Goal: Task Accomplishment & Management: Use online tool/utility

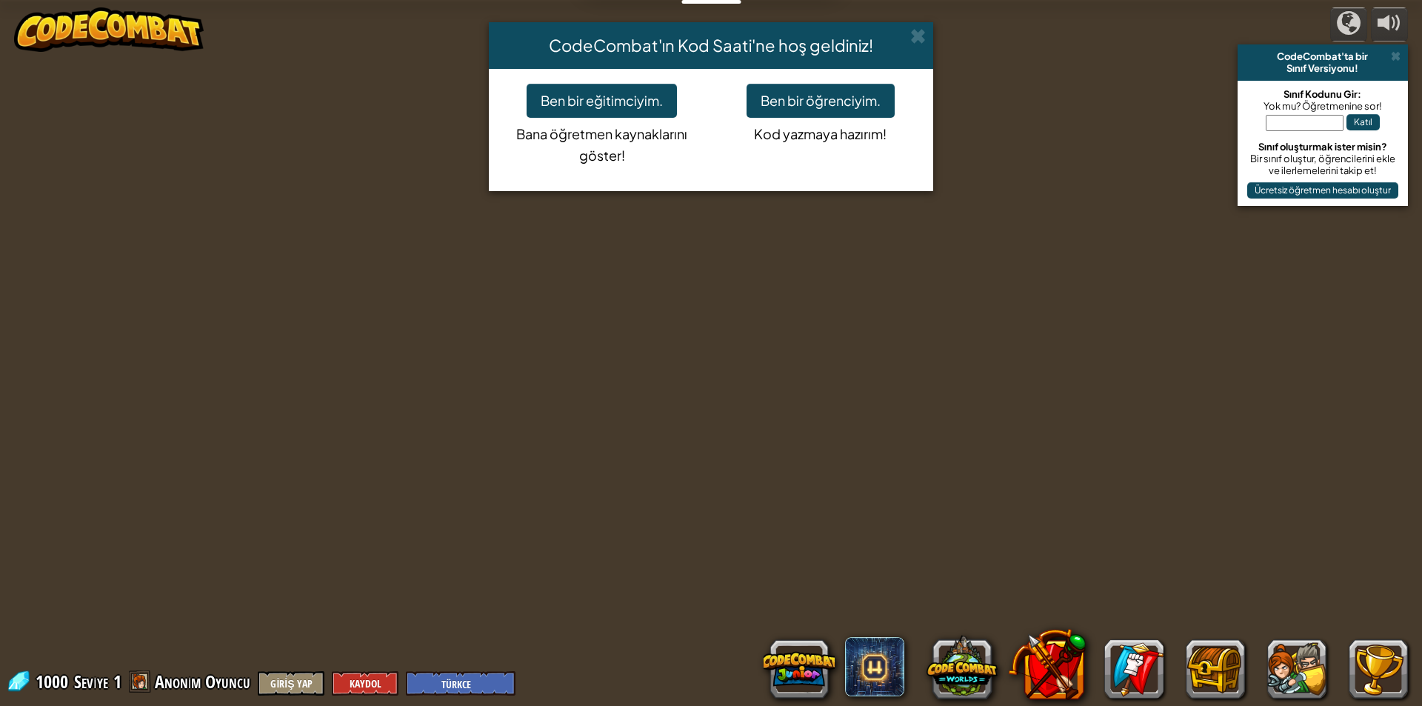
select select "tr"
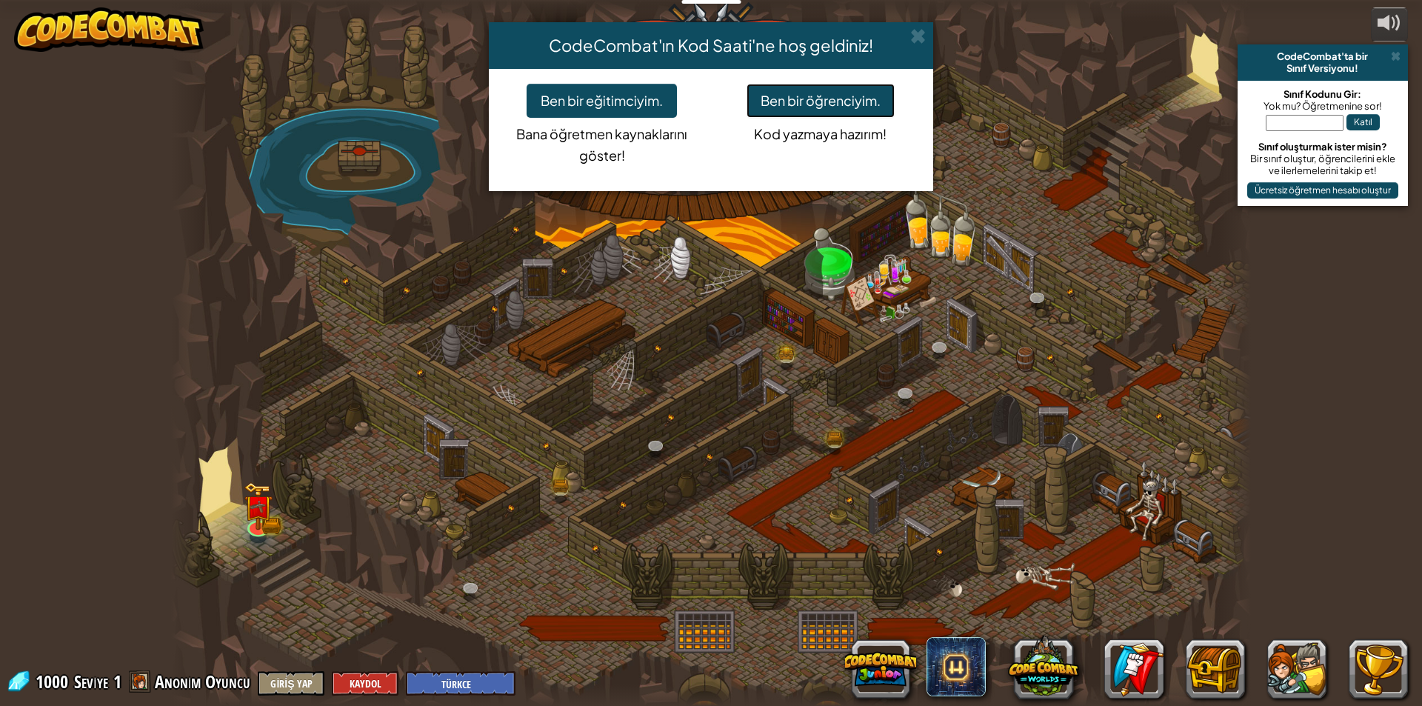
click at [824, 104] on button "Ben bir öğrenciyim." at bounding box center [821, 101] width 148 height 34
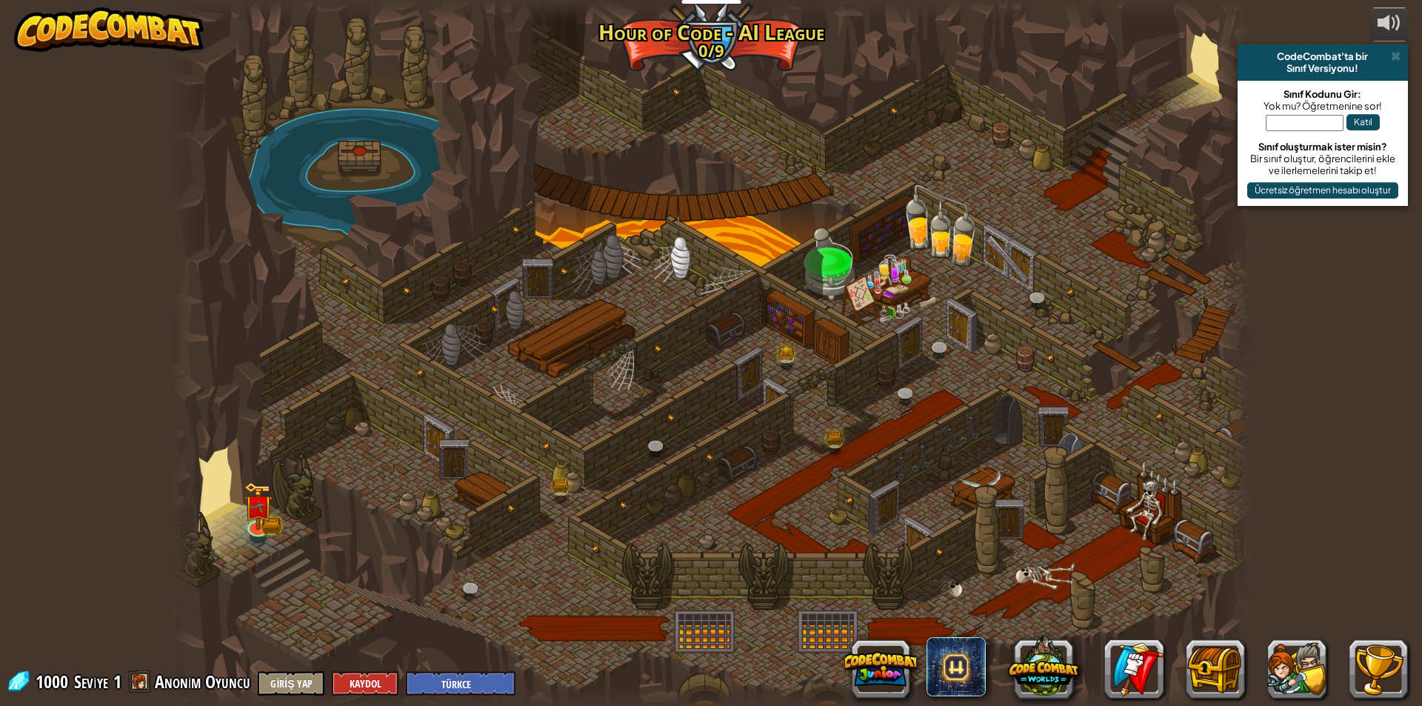
click at [824, 104] on div at bounding box center [711, 353] width 1080 height 706
click at [265, 530] on link at bounding box center [257, 523] width 30 height 30
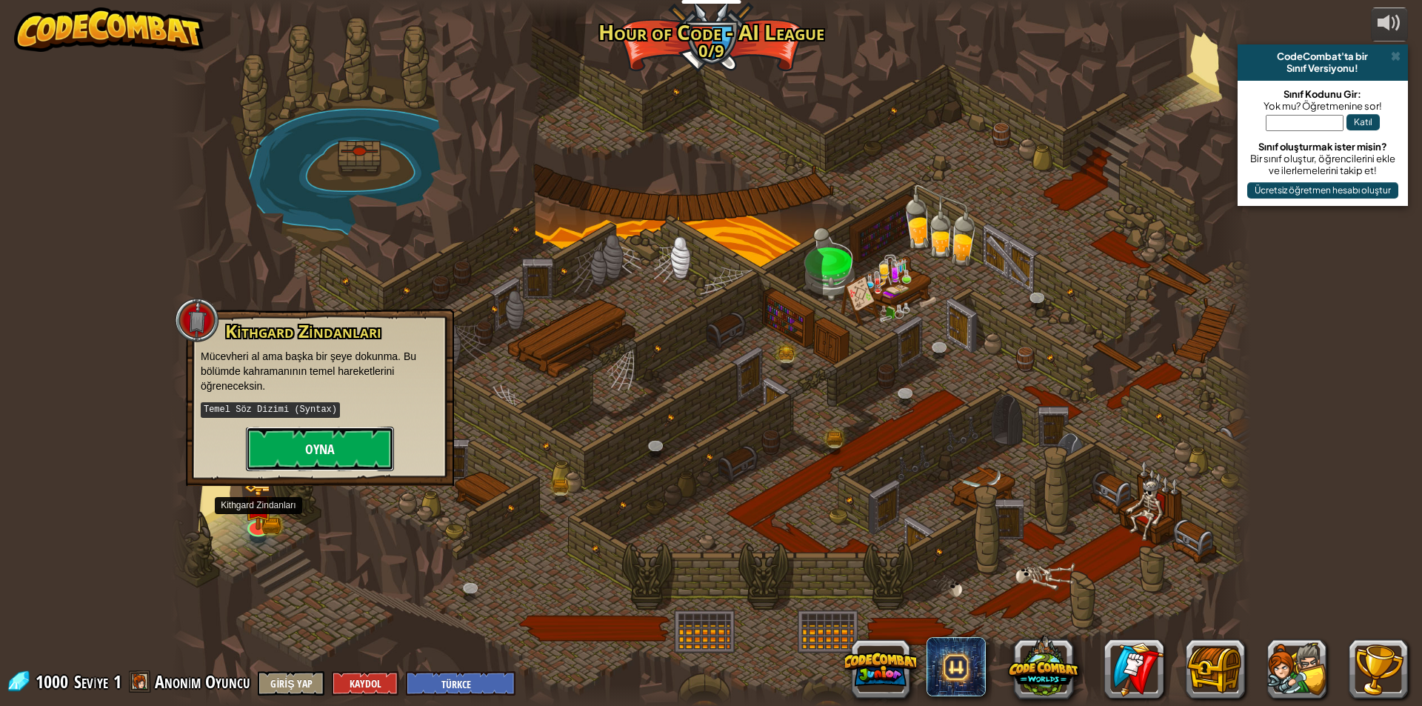
click at [343, 455] on button "Oyna" at bounding box center [320, 449] width 148 height 44
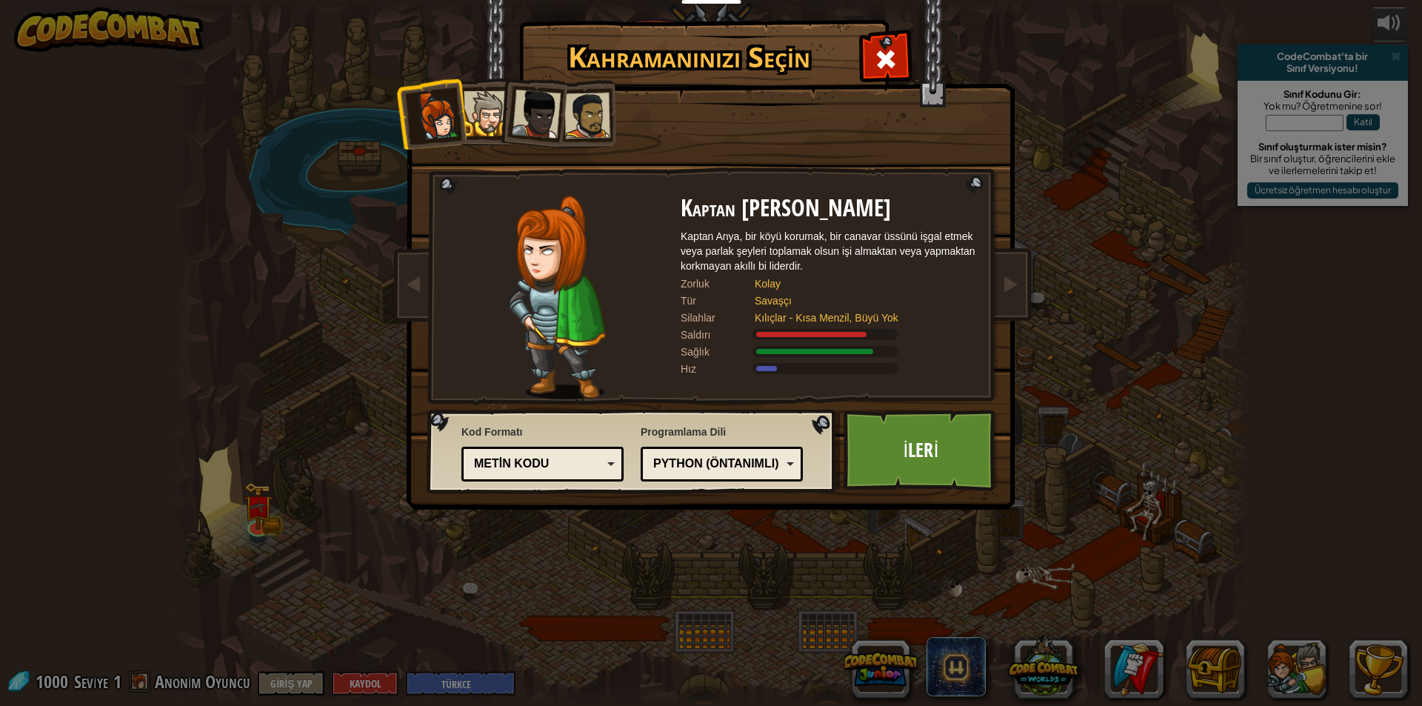
click at [496, 116] on div at bounding box center [486, 113] width 45 height 45
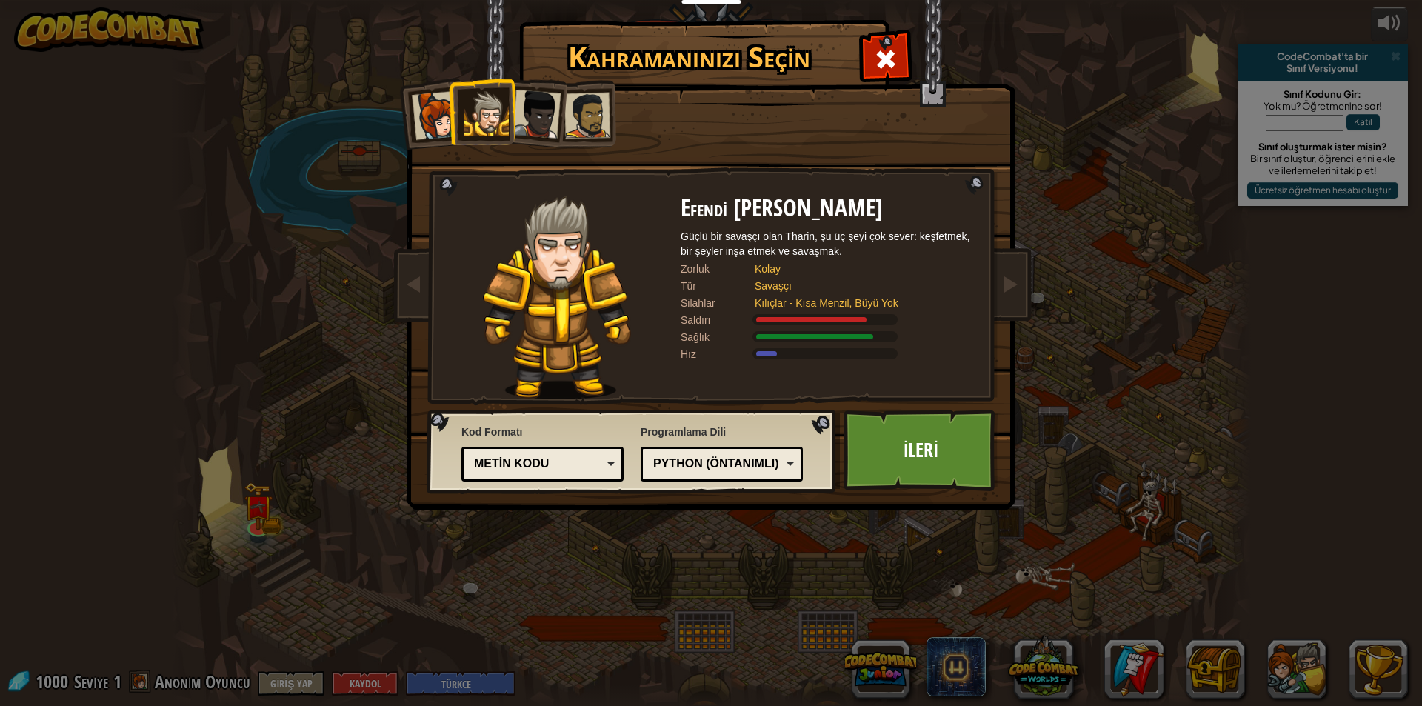
click at [536, 110] on div at bounding box center [536, 114] width 49 height 49
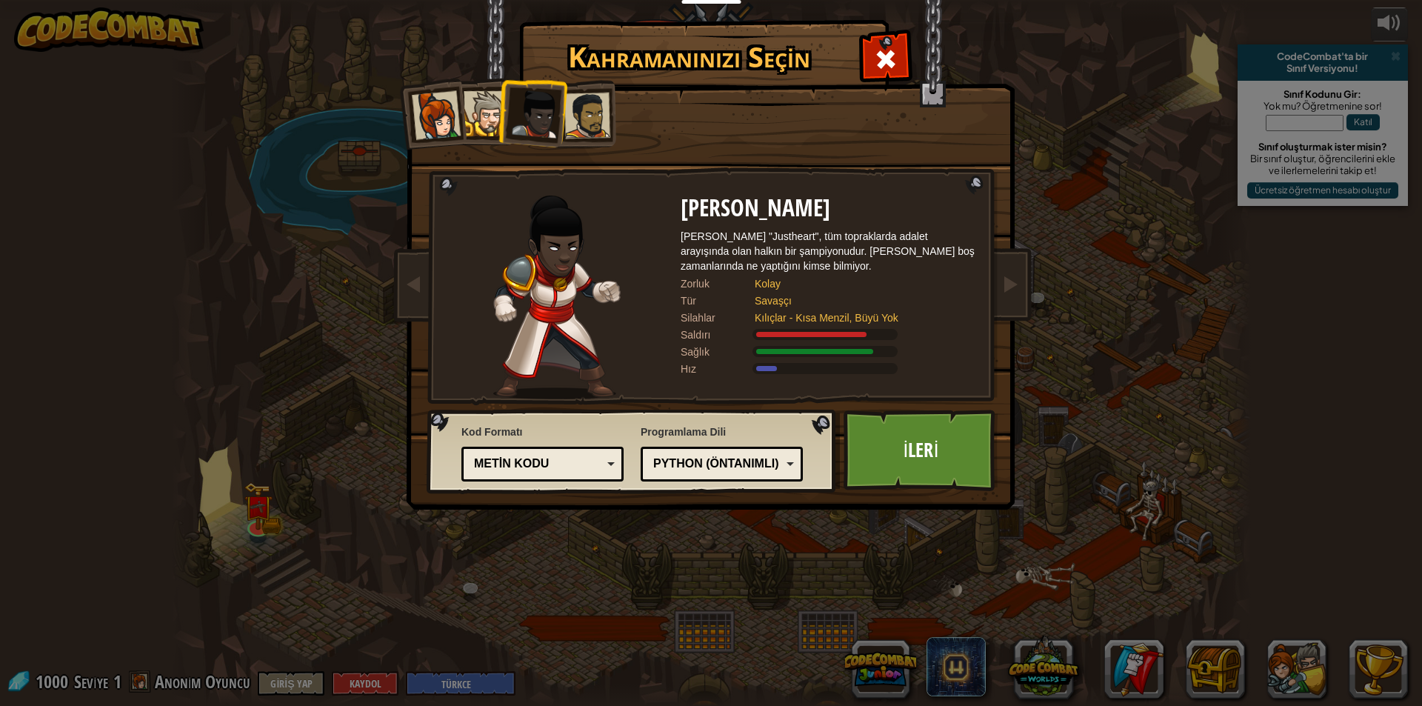
click at [739, 473] on div "Python (Öntanımlı)" at bounding box center [721, 464] width 143 height 23
click at [763, 599] on div "Kahramanınızı Seçin 1000 Kaptan [PERSON_NAME] Kaptan Anya, bir köyü korumak, bi…" at bounding box center [711, 353] width 1422 height 706
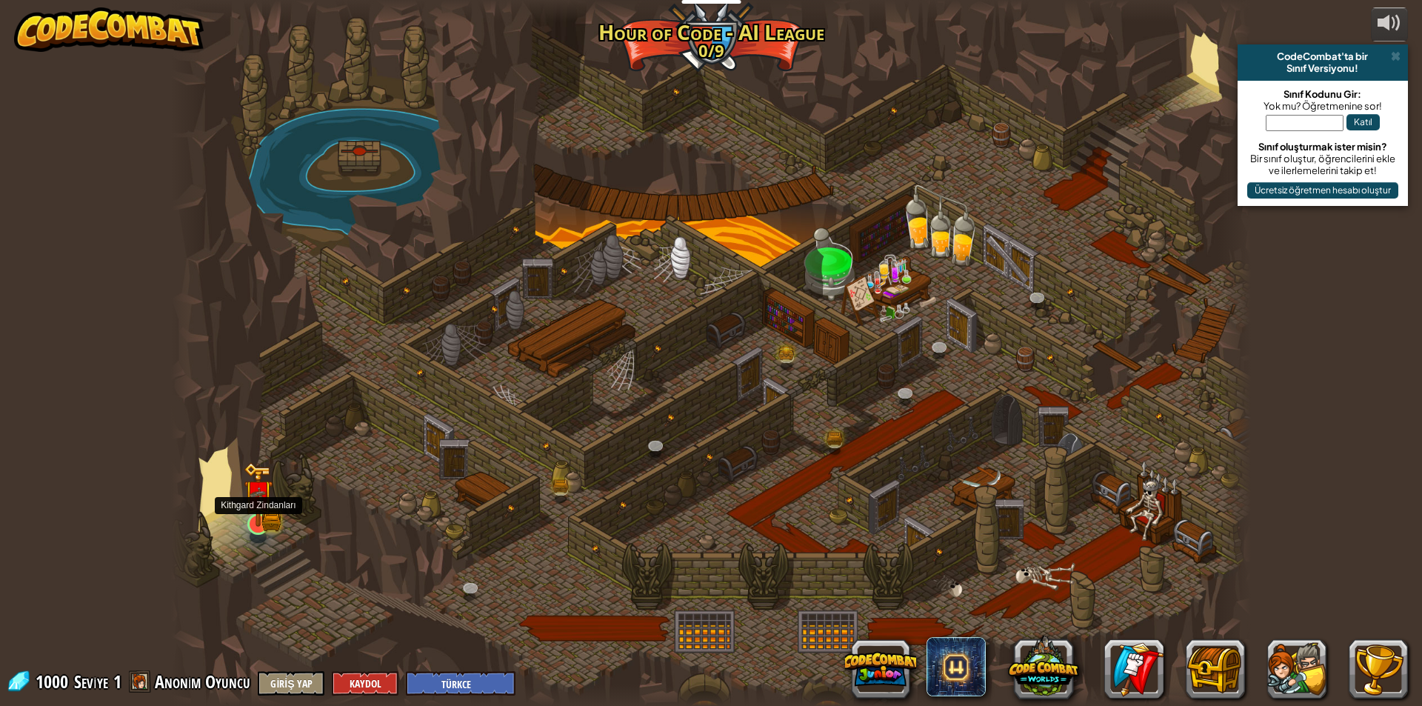
click at [253, 523] on img at bounding box center [258, 494] width 29 height 64
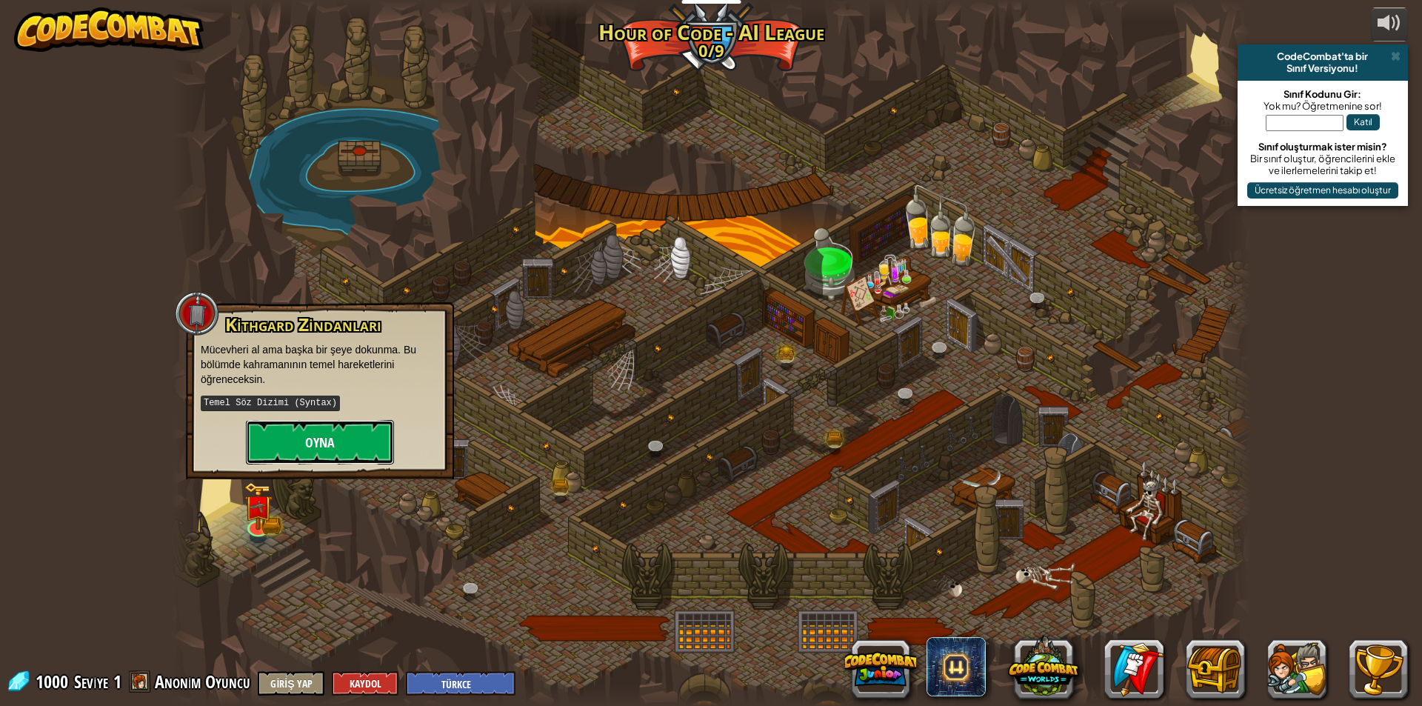
click at [336, 436] on button "Oyna" at bounding box center [320, 442] width 148 height 44
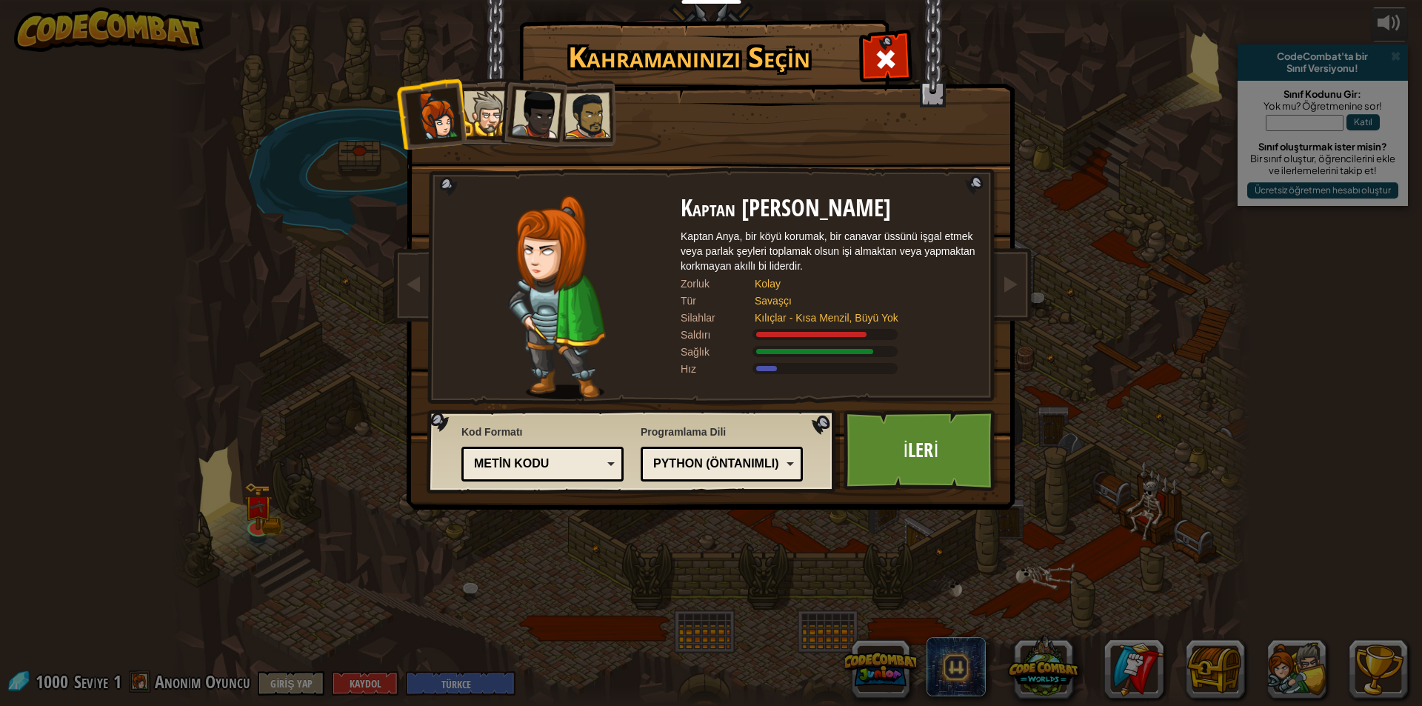
click at [533, 119] on div at bounding box center [536, 114] width 49 height 49
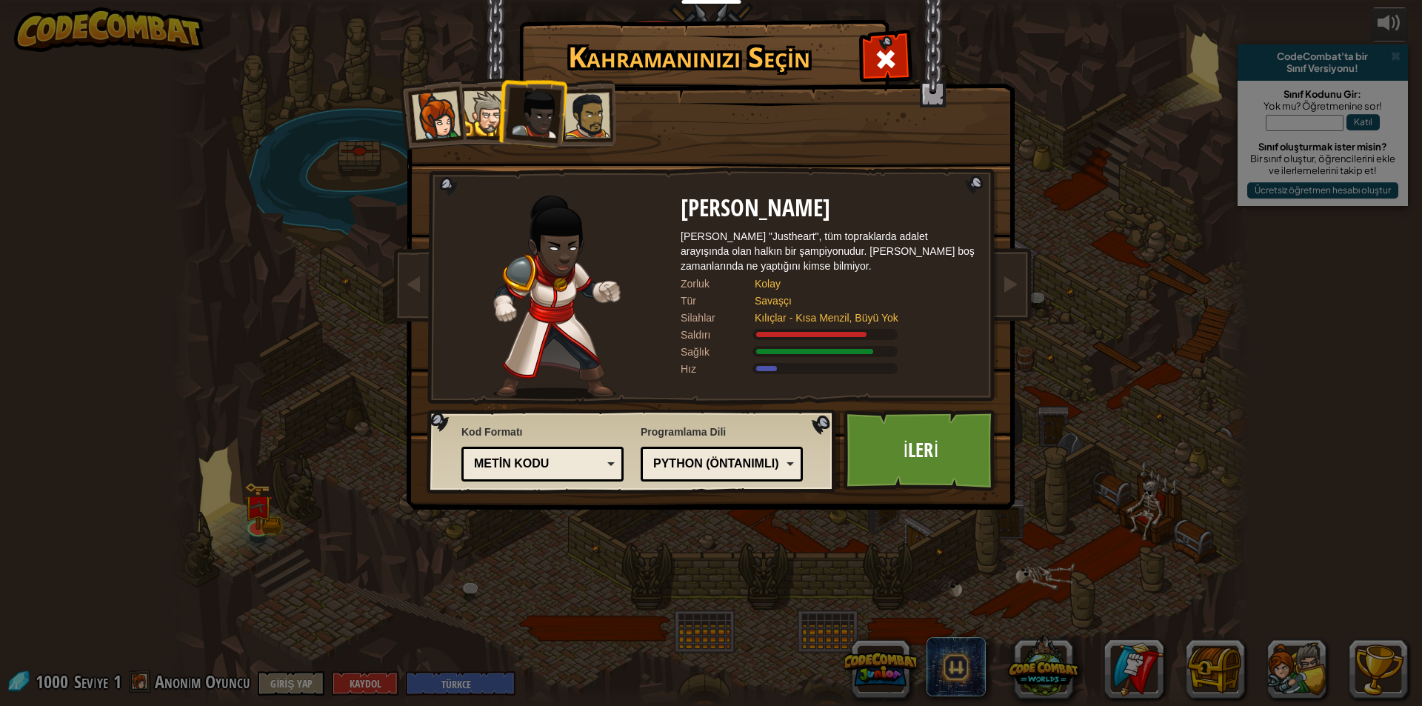
click at [561, 462] on div "Metin kodu" at bounding box center [538, 464] width 128 height 17
click at [898, 444] on link "İleri" at bounding box center [921, 450] width 155 height 81
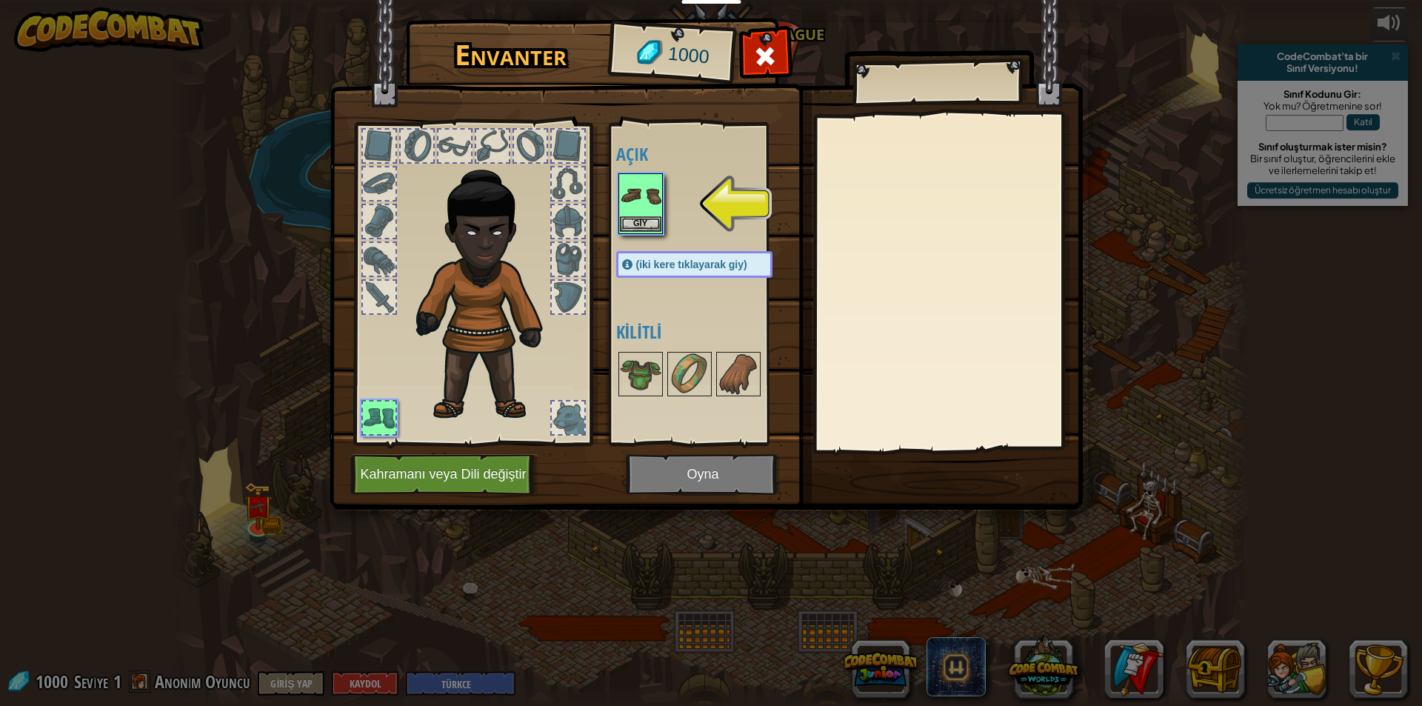
click at [643, 199] on img at bounding box center [640, 195] width 41 height 41
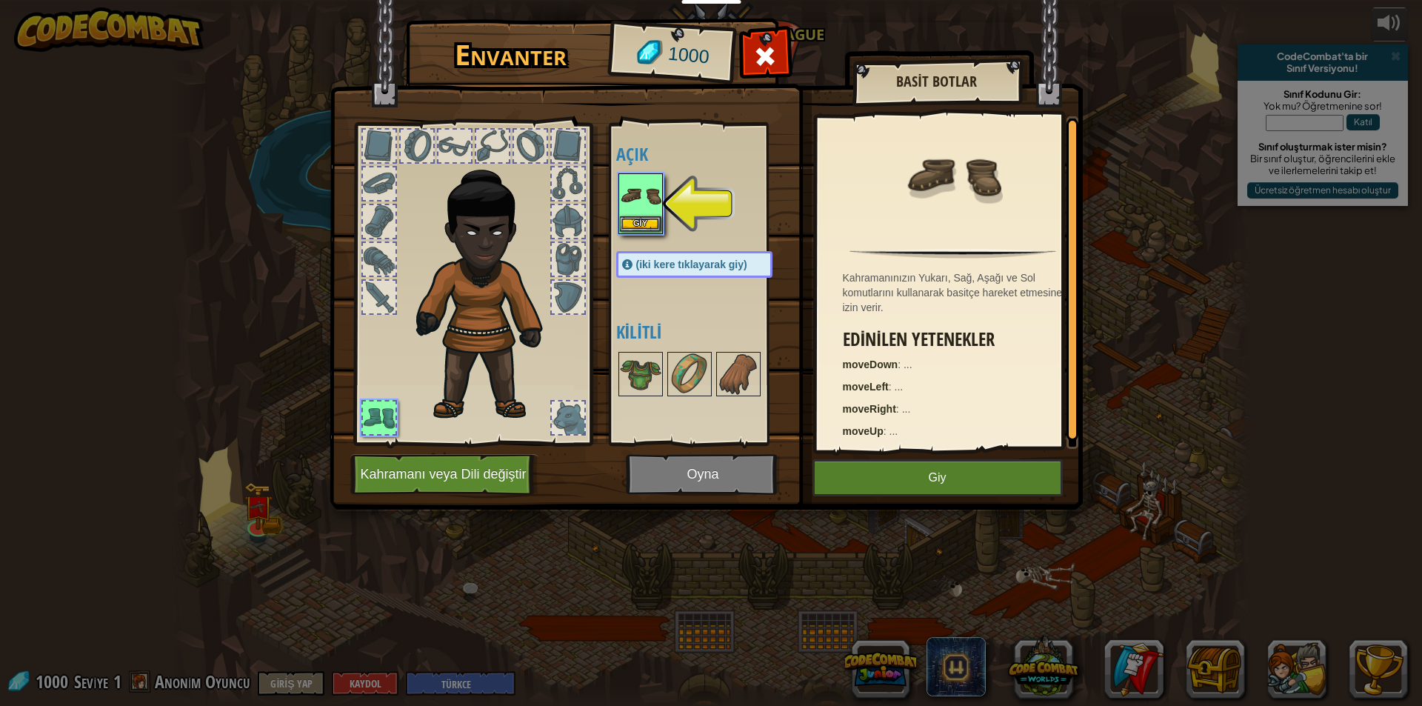
click at [643, 199] on img at bounding box center [640, 195] width 41 height 41
click at [660, 225] on button "Giy" at bounding box center [640, 224] width 41 height 16
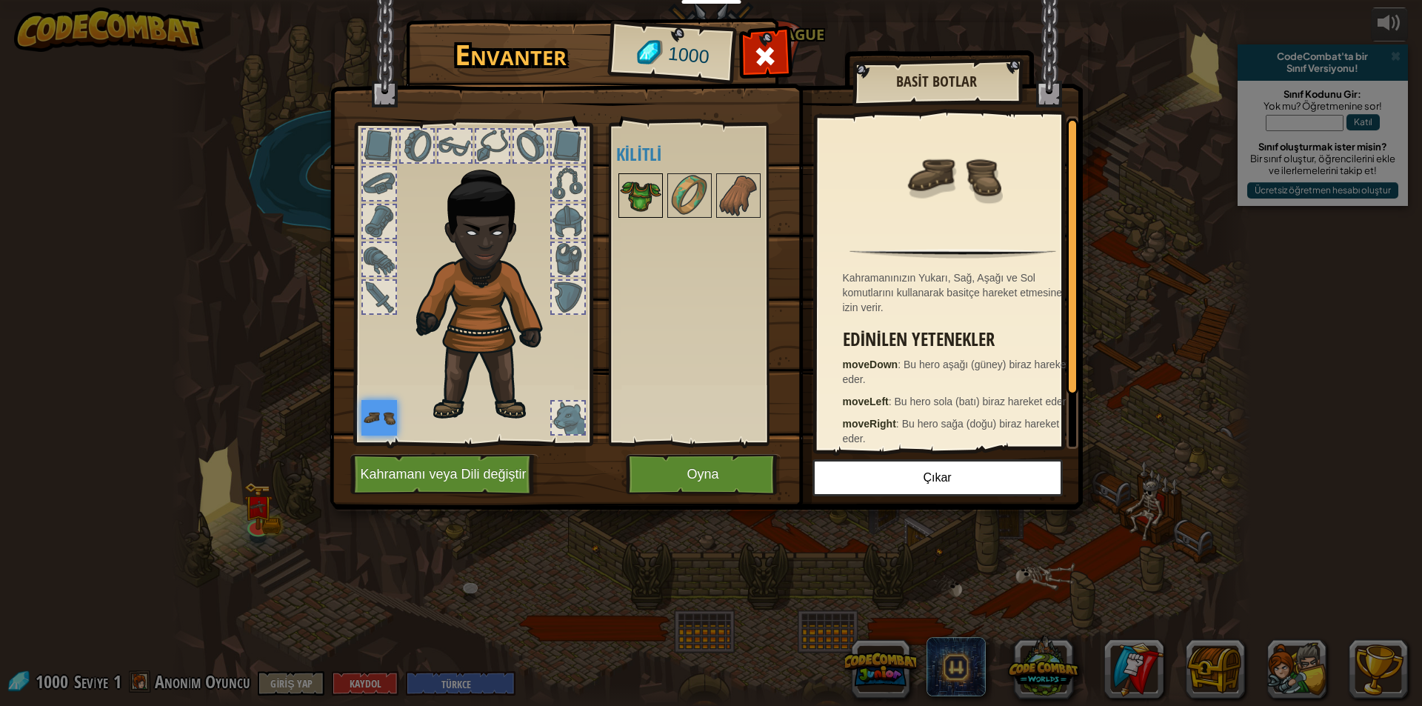
click at [637, 190] on img at bounding box center [640, 195] width 41 height 41
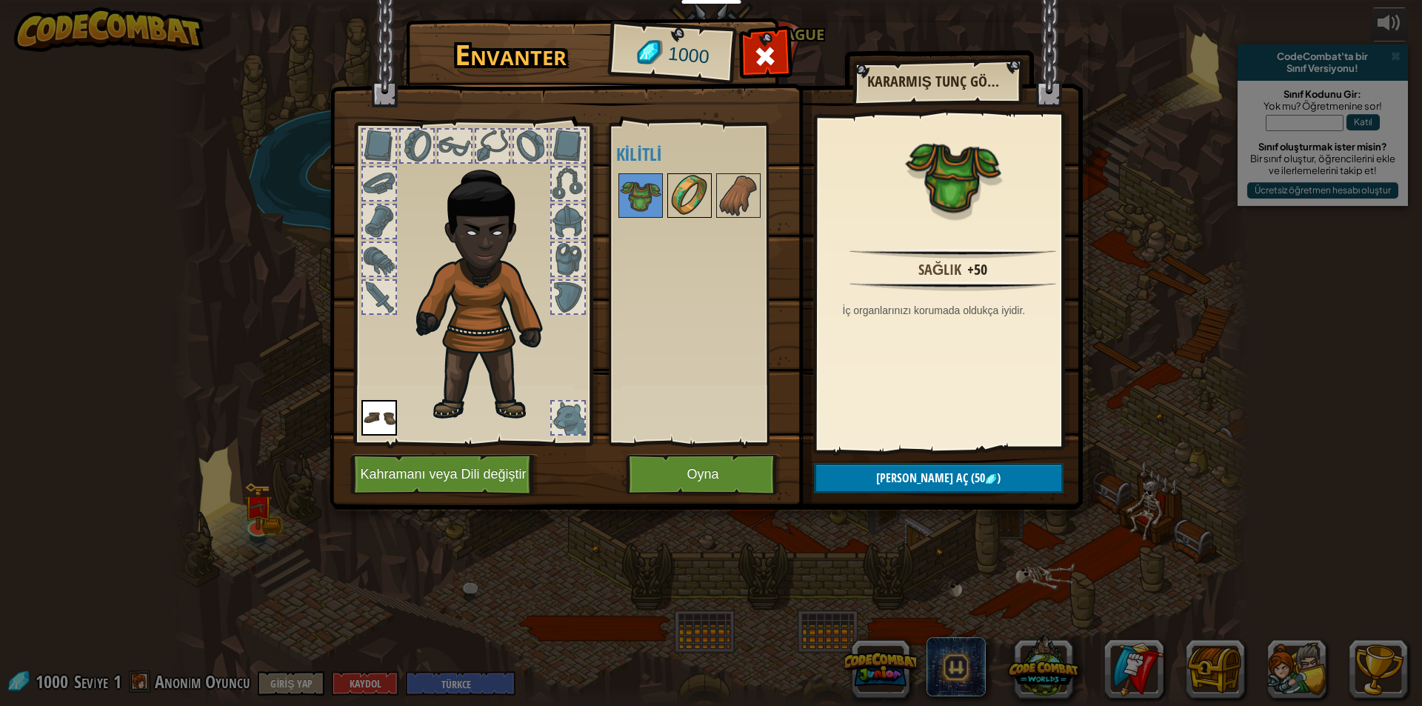
click at [685, 188] on img at bounding box center [689, 195] width 41 height 41
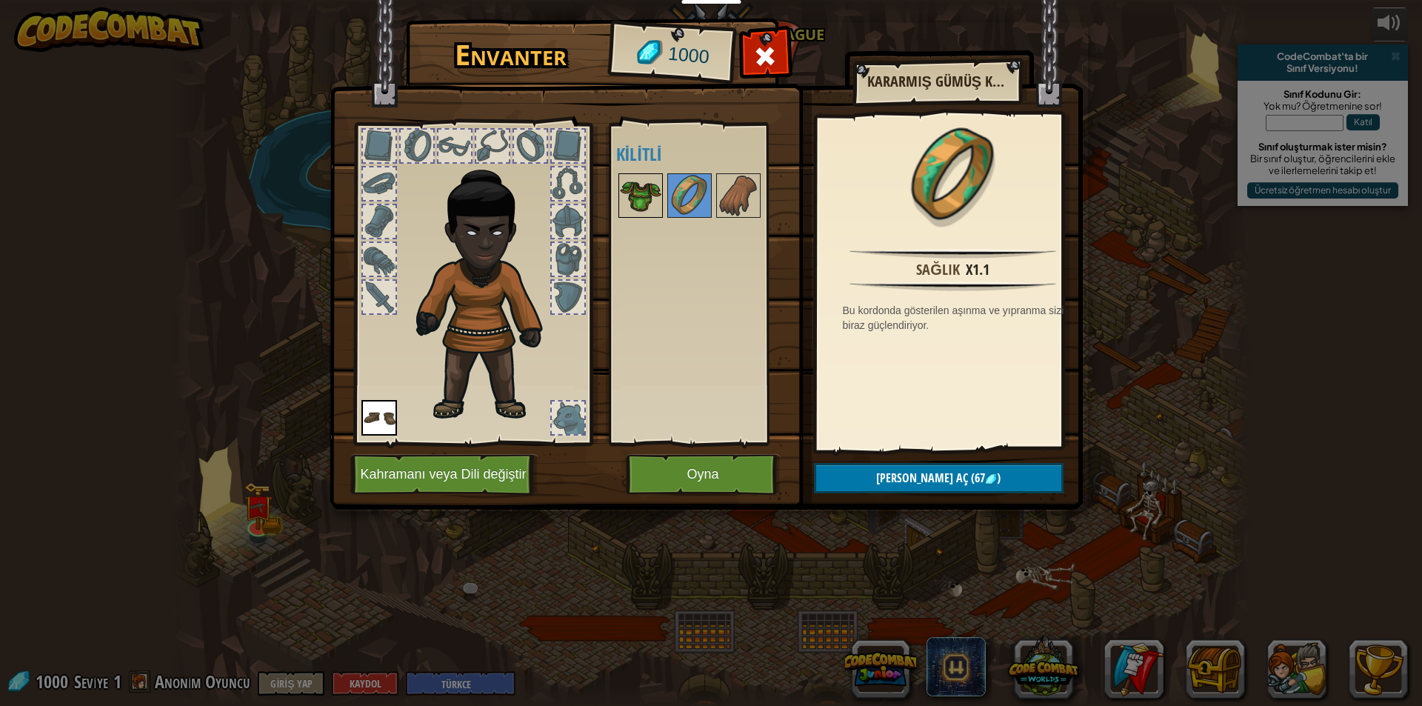
click at [628, 192] on img at bounding box center [640, 195] width 41 height 41
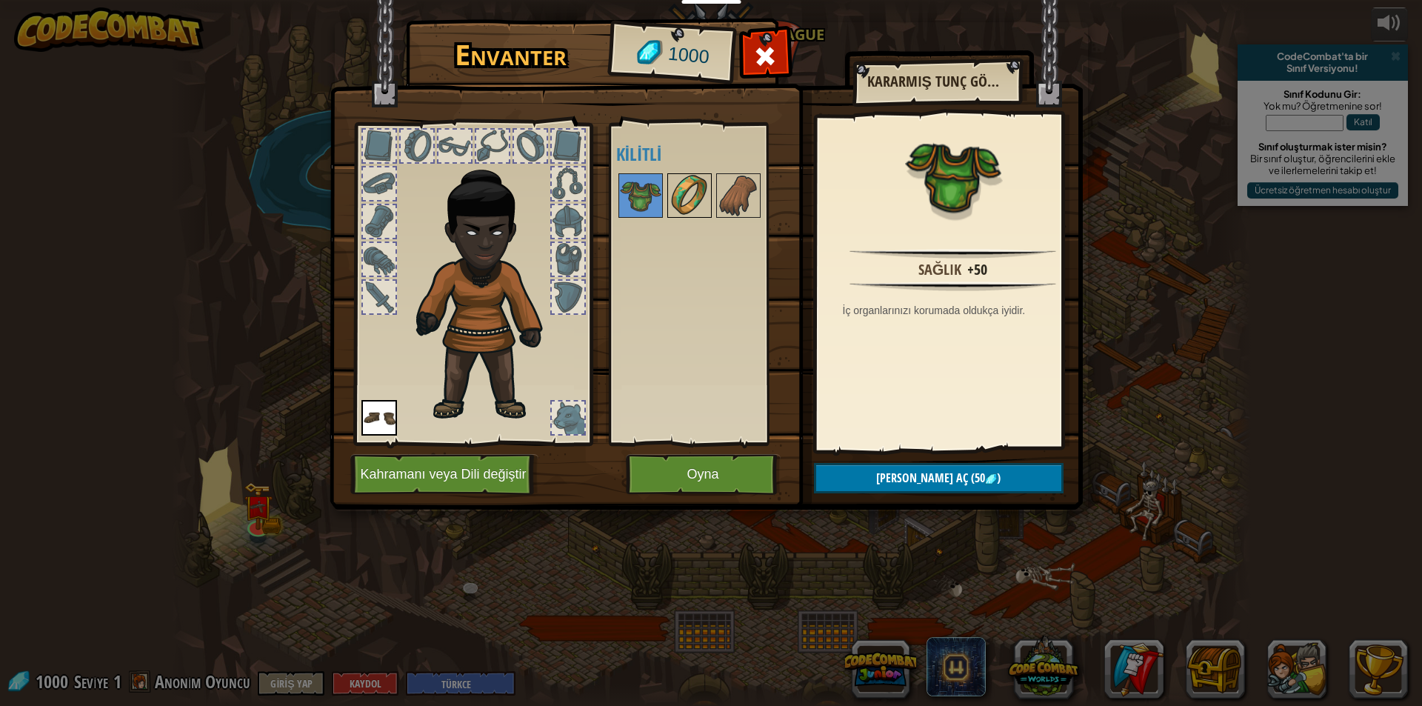
click at [686, 189] on img at bounding box center [689, 195] width 41 height 41
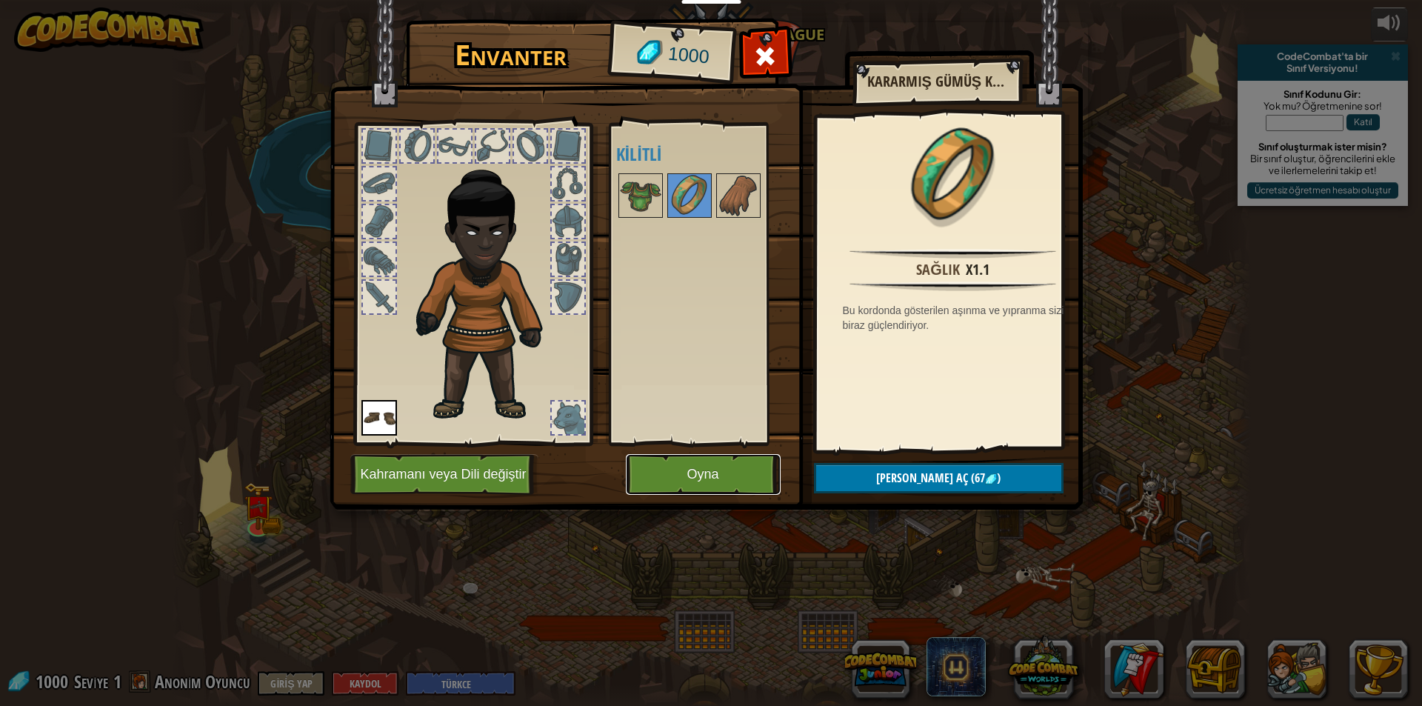
click at [697, 467] on button "Oyna" at bounding box center [703, 474] width 155 height 41
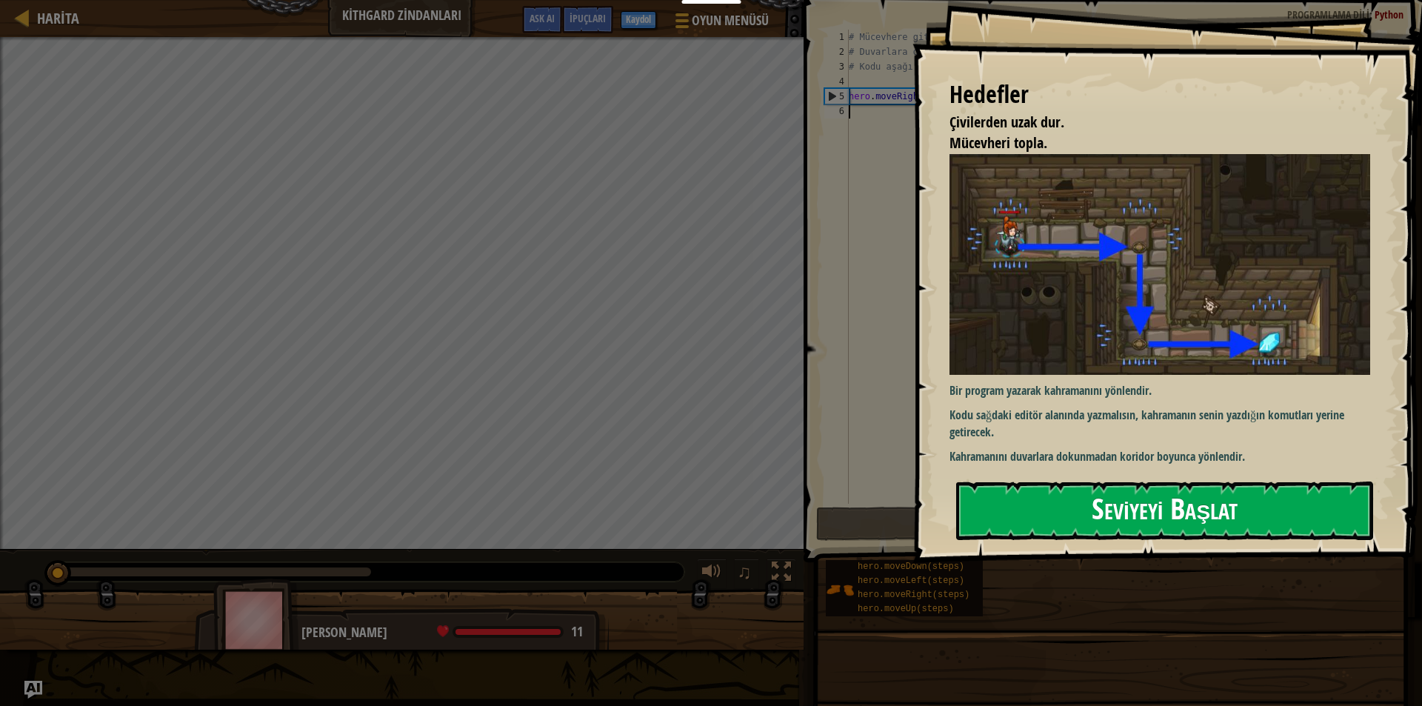
click at [1119, 527] on button "Seviyeyi Başlat" at bounding box center [1164, 510] width 417 height 59
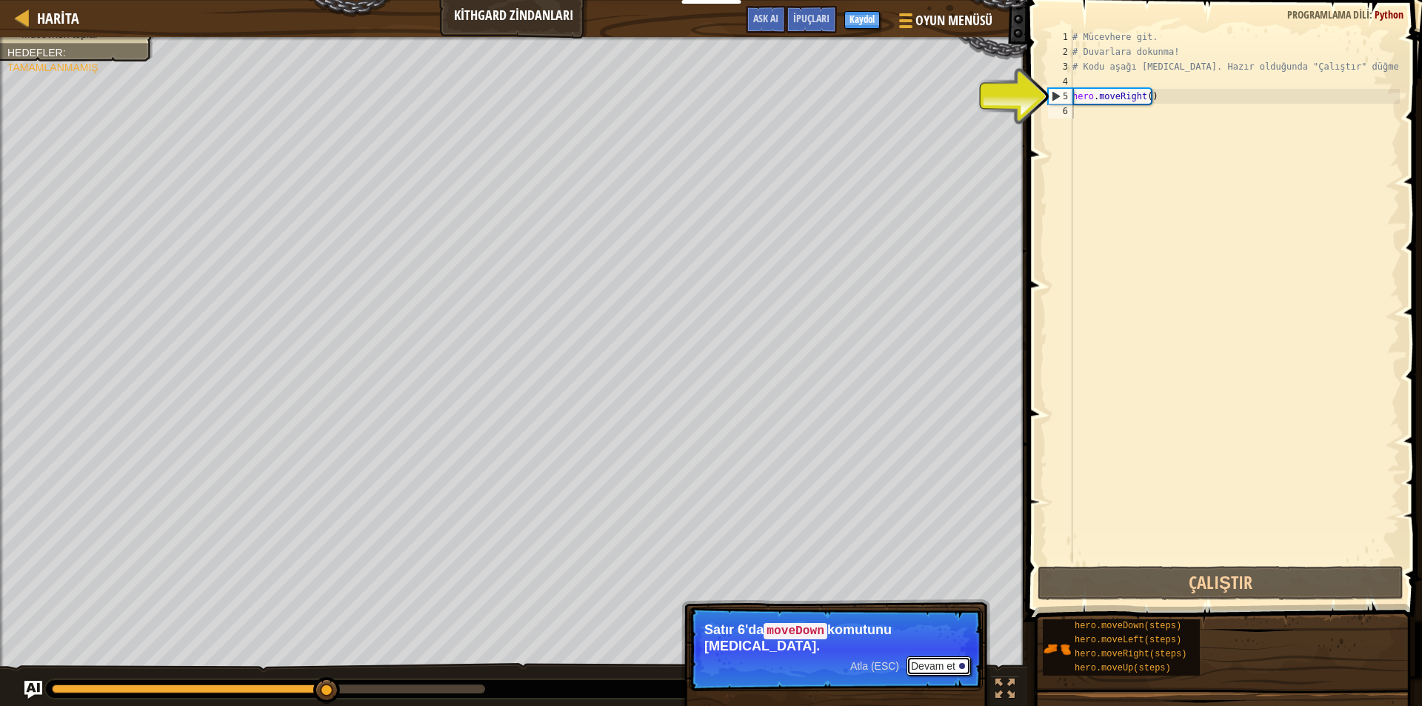
click at [926, 656] on button "Devam et" at bounding box center [939, 665] width 64 height 19
